Goal: Task Accomplishment & Management: Complete application form

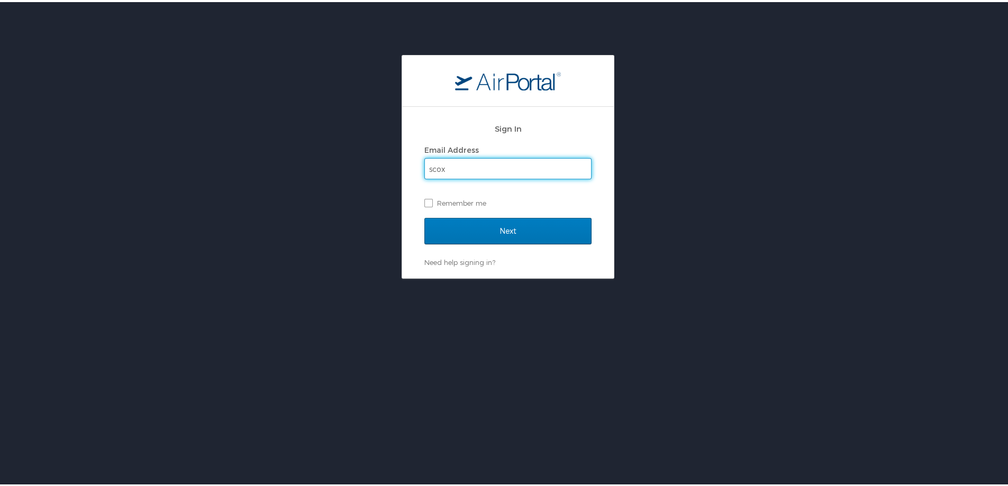
type input "[EMAIL_ADDRESS][DOMAIN_NAME]"
click at [456, 199] on label "Remember me" at bounding box center [507, 201] width 167 height 16
click at [431, 199] on input "Remember me" at bounding box center [427, 200] width 7 height 7
checkbox input "true"
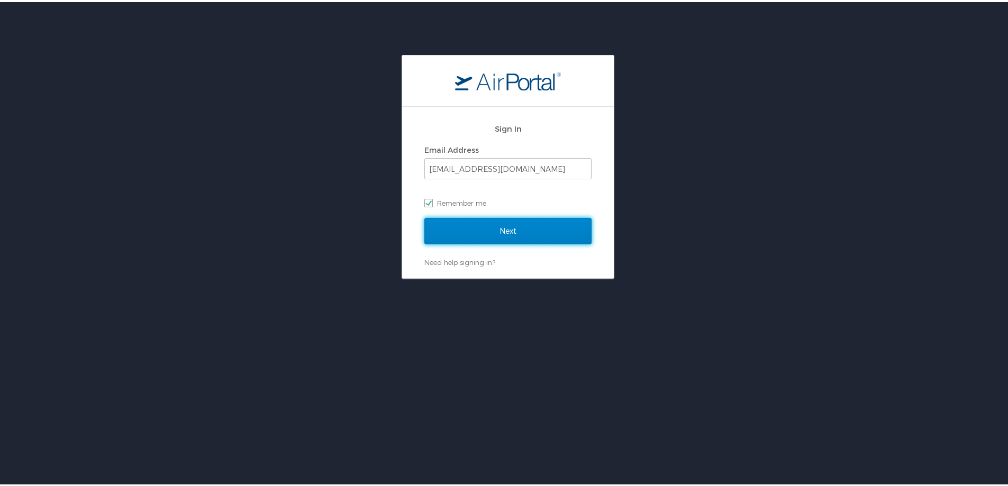
click at [459, 225] on input "Next" at bounding box center [507, 229] width 167 height 26
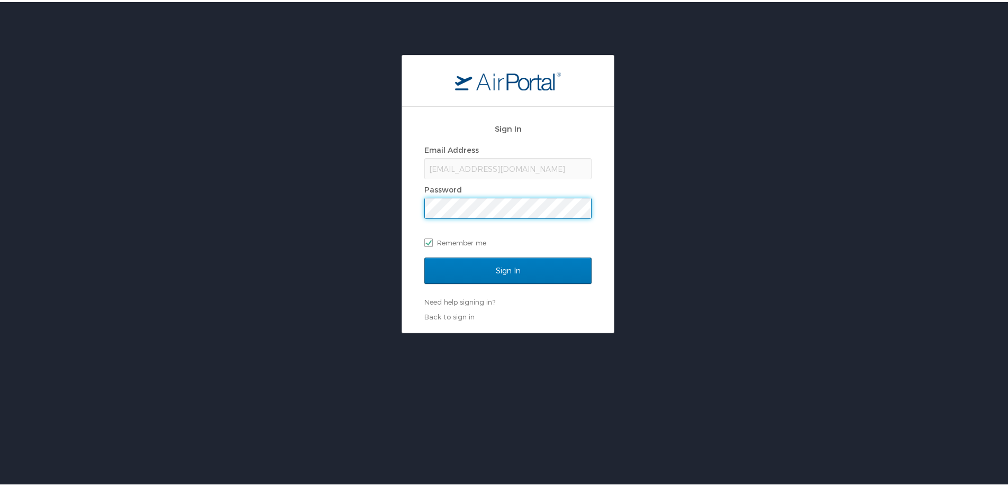
click at [424, 255] on input "Sign In" at bounding box center [507, 268] width 167 height 26
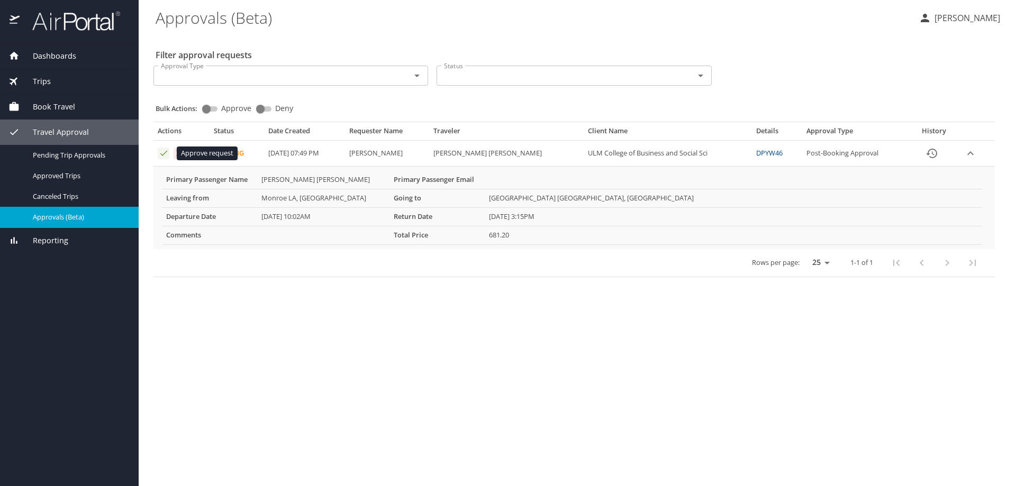
click at [162, 152] on icon "Approval table" at bounding box center [164, 153] width 10 height 10
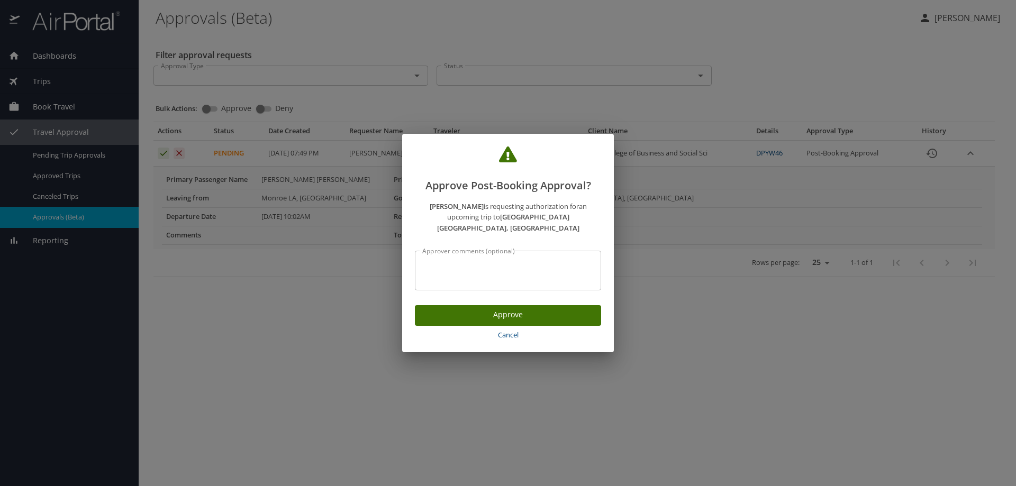
click at [455, 261] on textarea "Approver comments (optional)" at bounding box center [507, 271] width 171 height 20
type textarea "reviewed"
click at [541, 310] on span "Approve" at bounding box center [507, 314] width 169 height 13
